Goal: Information Seeking & Learning: Learn about a topic

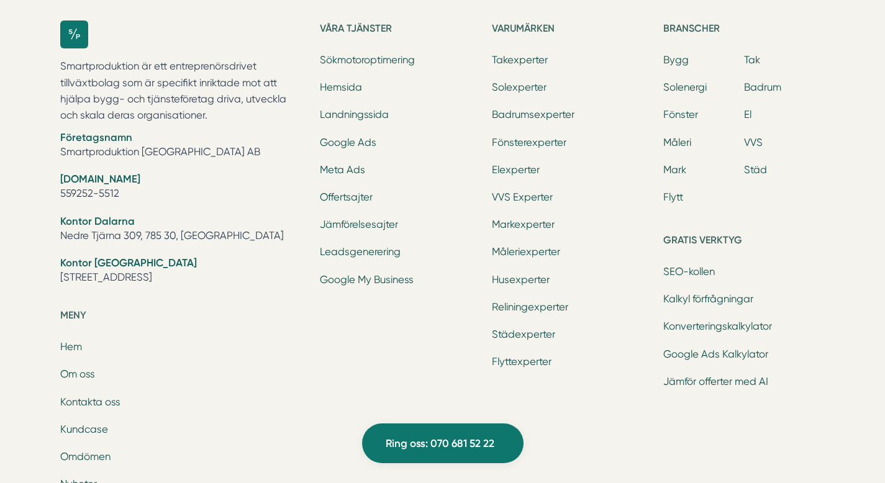
scroll to position [3919, 0]
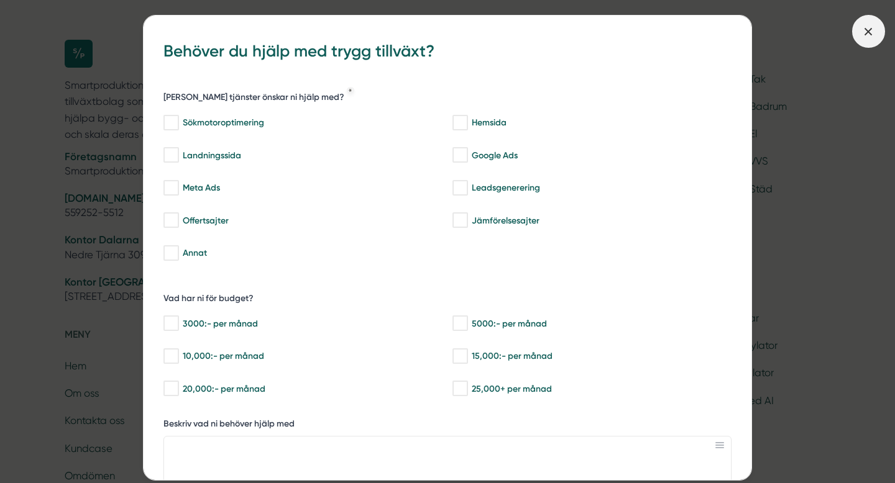
click at [869, 31] on icon at bounding box center [868, 32] width 14 height 14
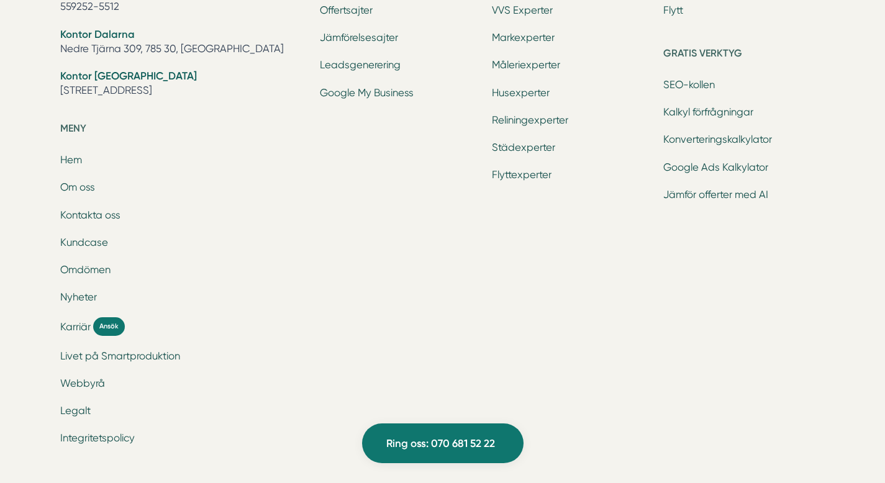
scroll to position [4136, 0]
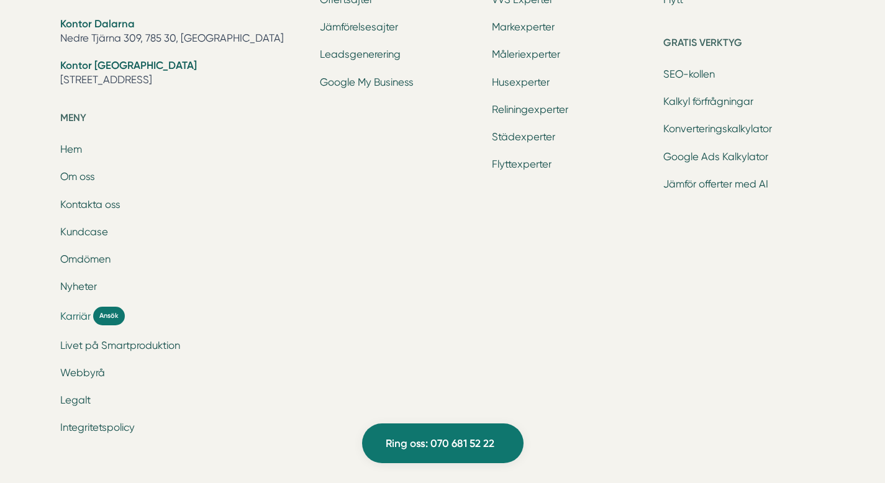
click at [75, 314] on span "Karriär" at bounding box center [75, 316] width 30 height 14
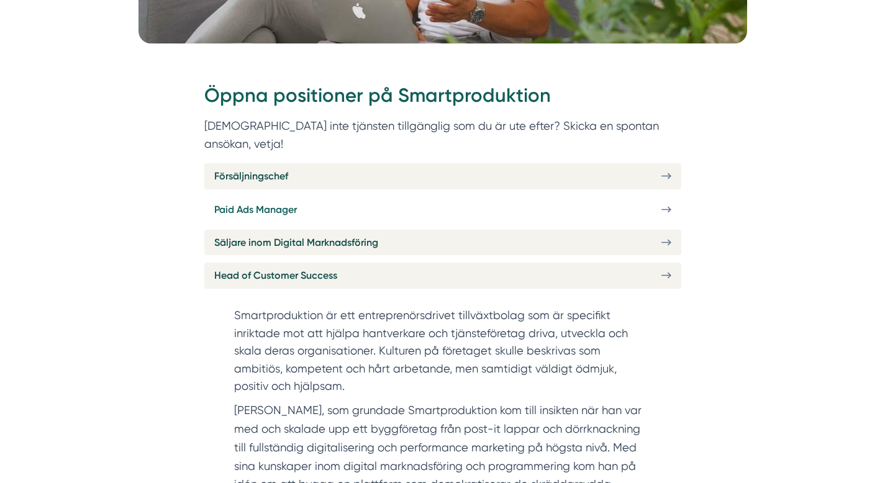
scroll to position [424, 0]
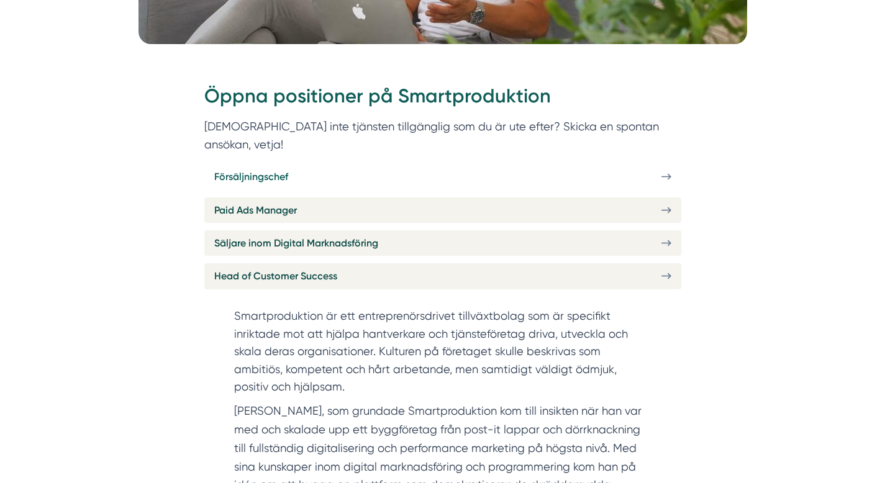
click at [258, 169] on span "Försäljningschef" at bounding box center [251, 177] width 74 height 16
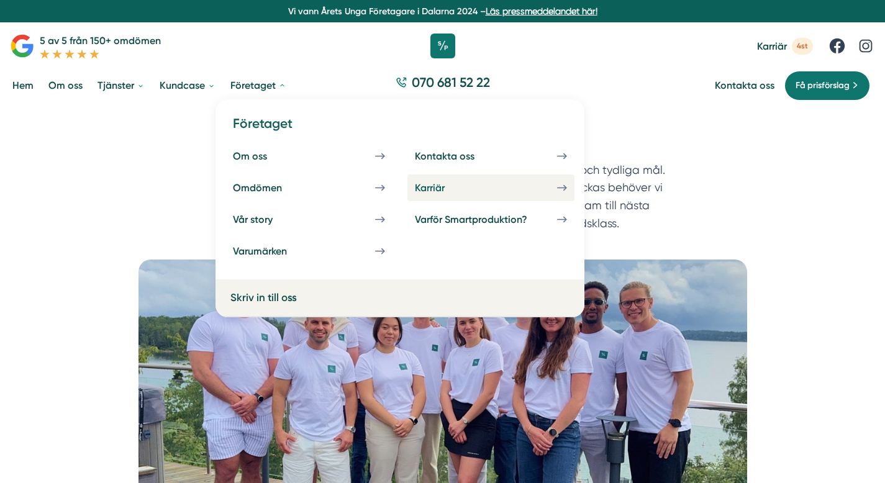
click at [430, 183] on div "Karriär" at bounding box center [445, 188] width 60 height 12
